Goal: Complete application form

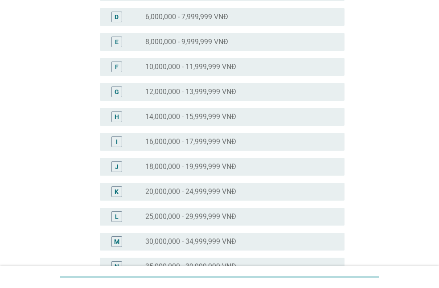
scroll to position [267, 0]
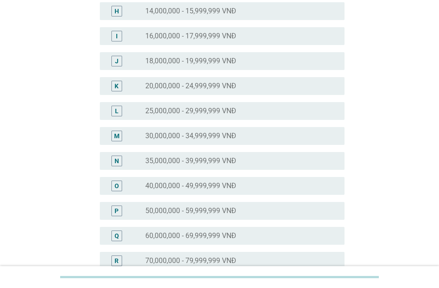
click at [229, 162] on label "35,000,000 - 39,999,999 VNĐ" at bounding box center [190, 160] width 91 height 9
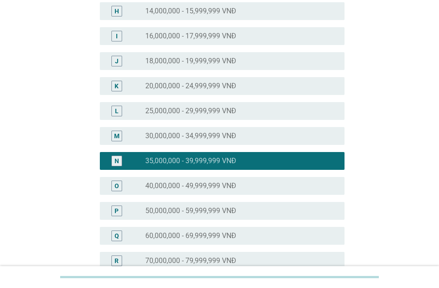
click at [244, 137] on div "radio_button_unchecked 30,000,000 - 34,999,999 VNĐ" at bounding box center [237, 135] width 185 height 9
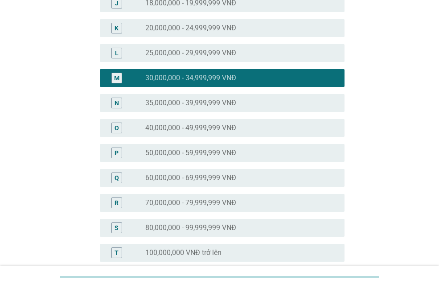
scroll to position [439, 0]
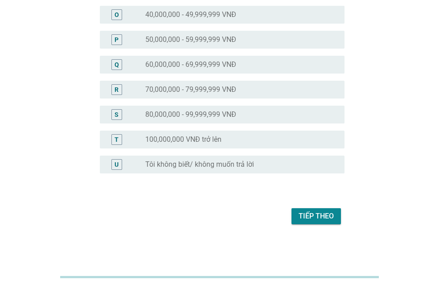
click at [328, 218] on div "Tiếp theo" at bounding box center [316, 216] width 35 height 11
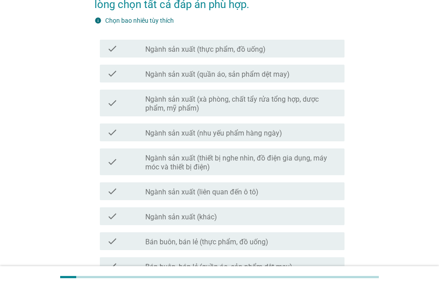
scroll to position [178, 0]
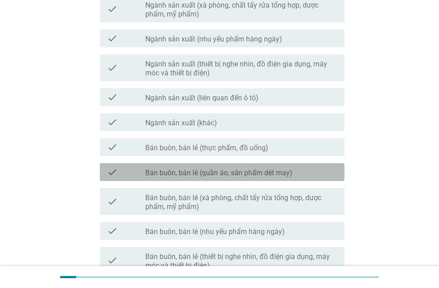
click at [246, 171] on label "Bán buôn, bán lẻ (quần áo, sản phẩm dệt may)" at bounding box center [218, 172] width 147 height 9
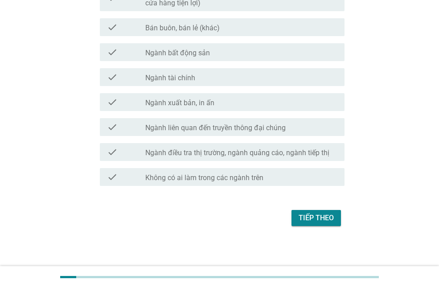
scroll to position [501, 0]
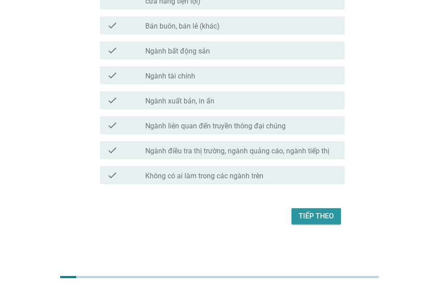
click at [332, 212] on div "Tiếp theo" at bounding box center [316, 216] width 35 height 11
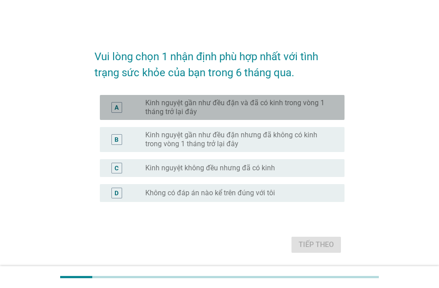
click at [302, 116] on div "A radio_button_unchecked Kinh nguyệt gần như đều đặn và đã có kinh trong vòng 1…" at bounding box center [222, 107] width 245 height 25
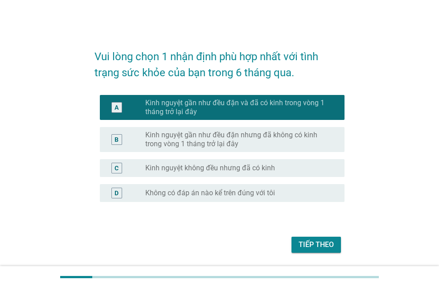
click at [328, 237] on button "Tiếp theo" at bounding box center [316, 245] width 49 height 16
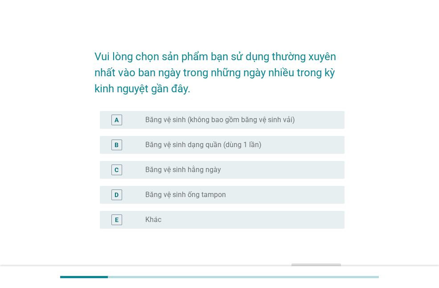
click at [276, 167] on div "radio_button_unchecked Băng vệ sinh hằng ngày" at bounding box center [237, 169] width 185 height 9
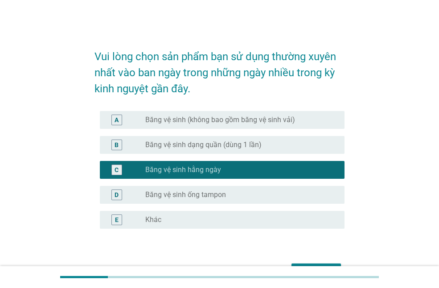
click at [289, 116] on label "Băng vệ sinh (không bao gồm băng vệ sinh vải)" at bounding box center [220, 119] width 150 height 9
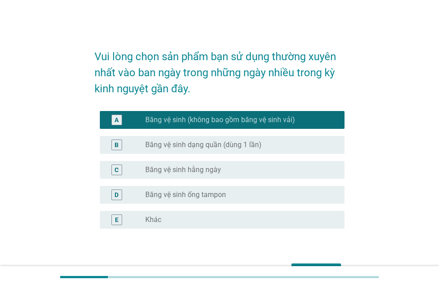
click at [262, 165] on div "radio_button_unchecked Băng vệ sinh hằng ngày" at bounding box center [237, 169] width 185 height 9
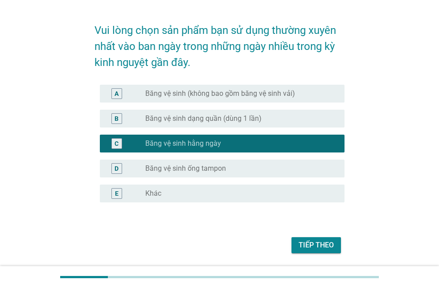
scroll to position [55, 0]
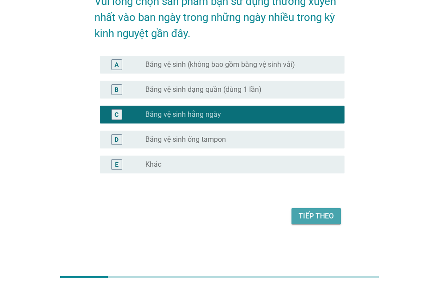
click at [312, 222] on button "Tiếp theo" at bounding box center [316, 216] width 49 height 16
